Goal: Transaction & Acquisition: Book appointment/travel/reservation

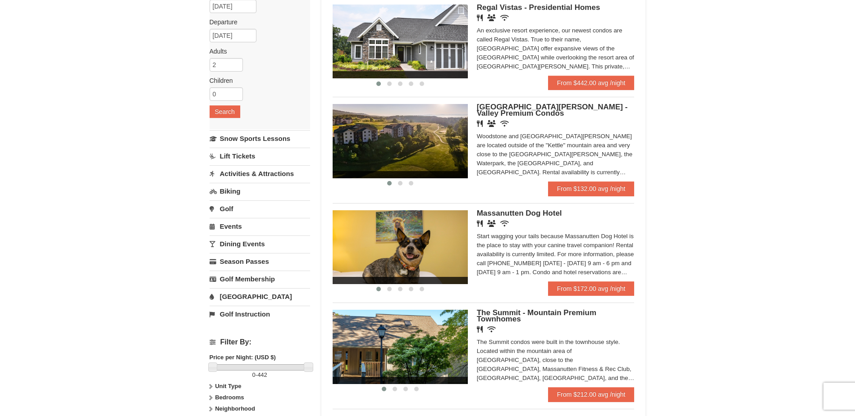
scroll to position [135, 0]
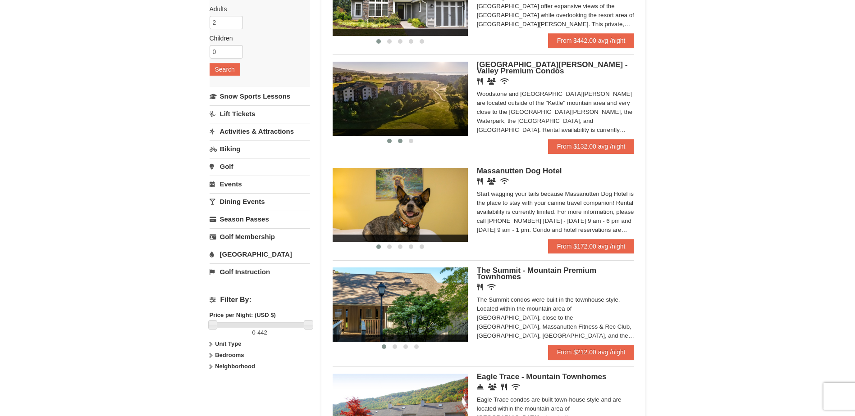
click at [400, 141] on span at bounding box center [400, 141] width 5 height 5
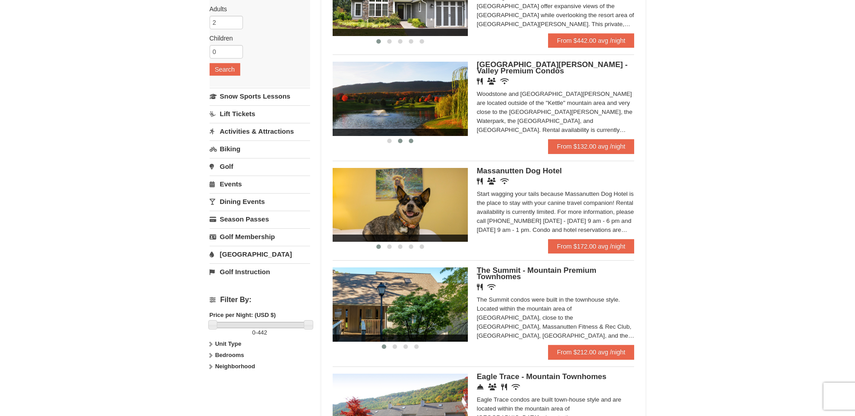
click at [410, 141] on span at bounding box center [411, 141] width 5 height 5
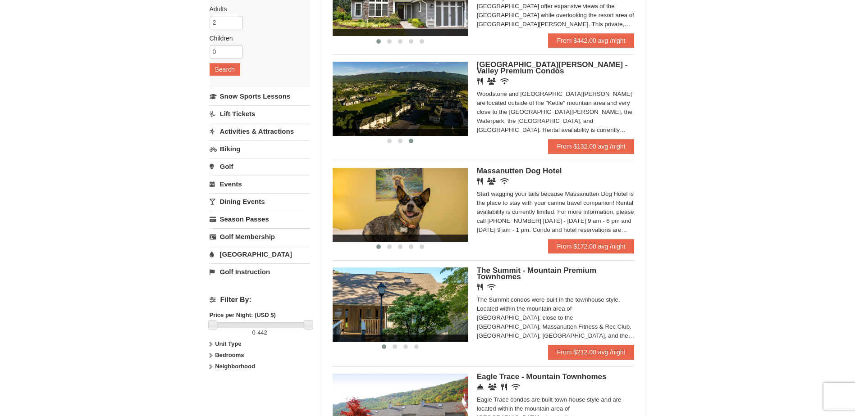
click at [522, 64] on span "[GEOGRAPHIC_DATA][PERSON_NAME] - Valley Premium Condos" at bounding box center [552, 67] width 151 height 15
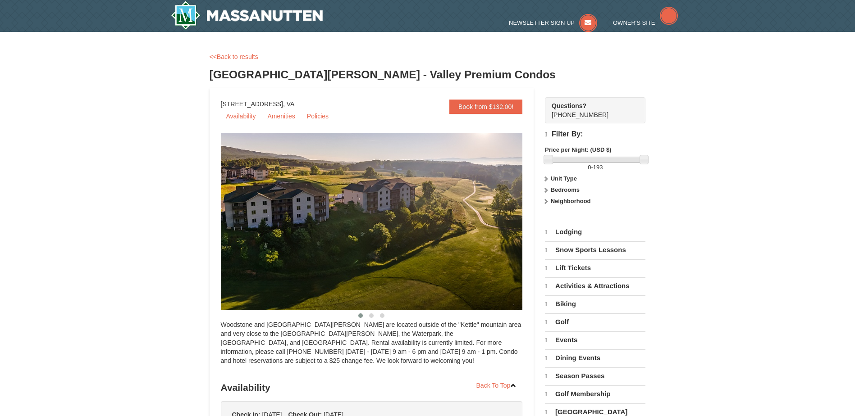
select select "10"
